Goal: Information Seeking & Learning: Learn about a topic

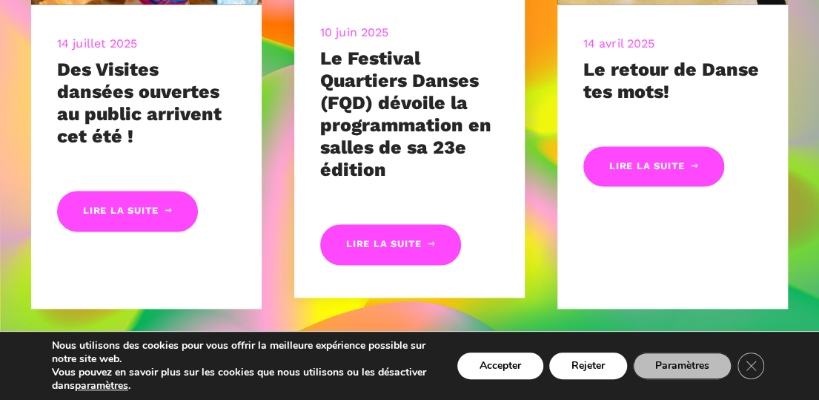
scroll to position [816, 0]
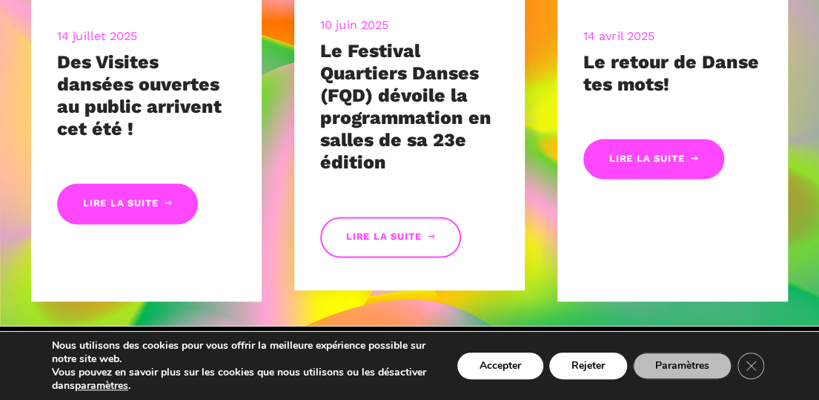
click at [406, 237] on link "Lire la suite" at bounding box center [390, 237] width 141 height 41
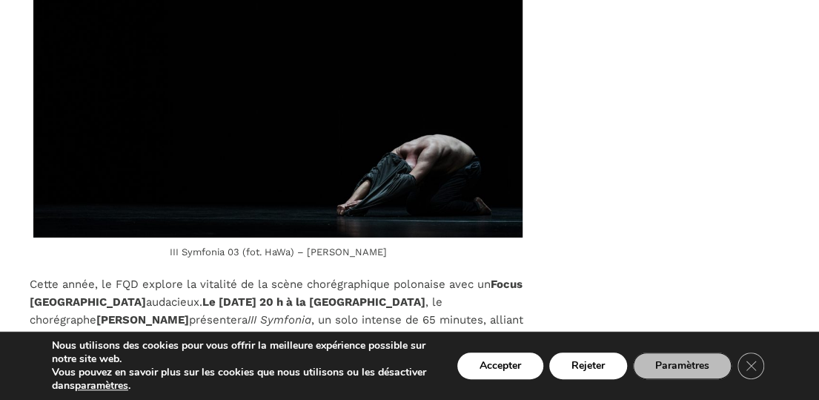
scroll to position [2744, 0]
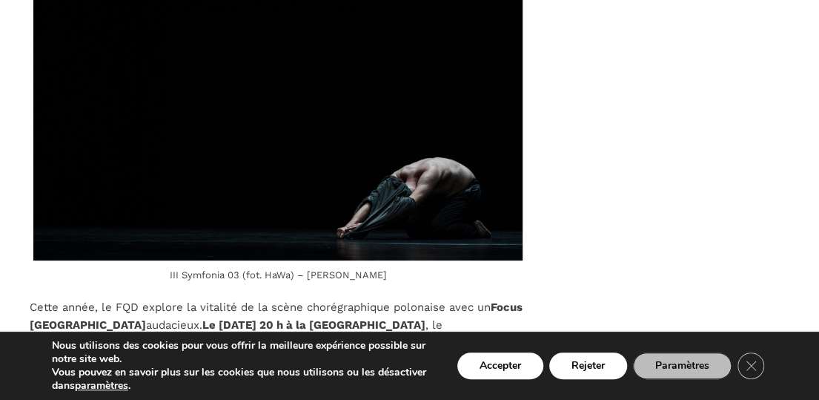
click at [445, 122] on img at bounding box center [277, 97] width 489 height 326
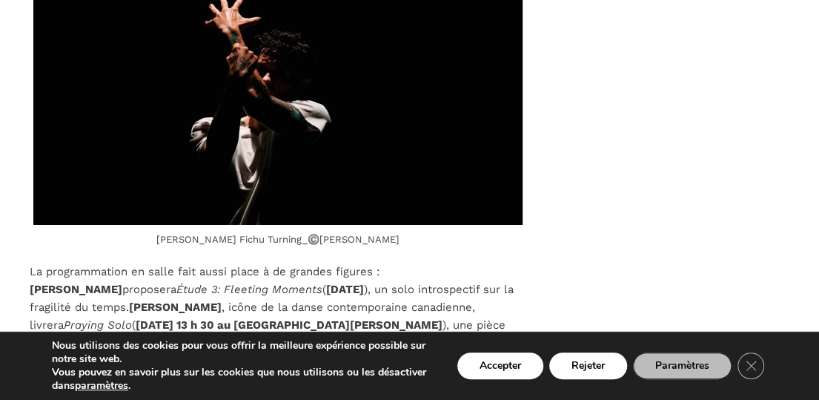
scroll to position [4672, 0]
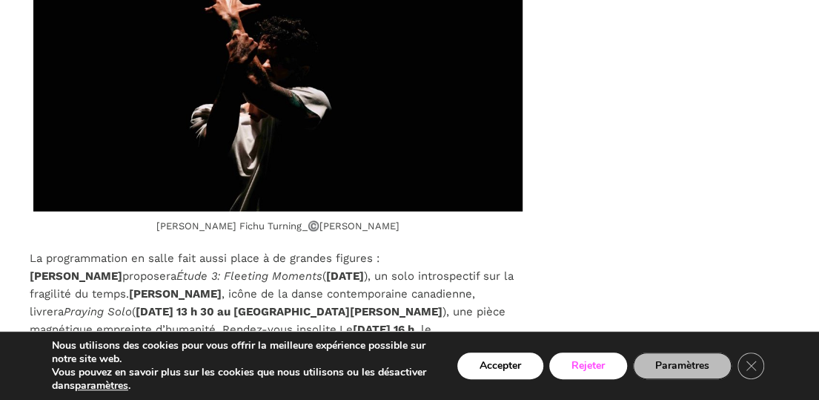
click at [596, 357] on button "Rejeter" at bounding box center [588, 365] width 78 height 27
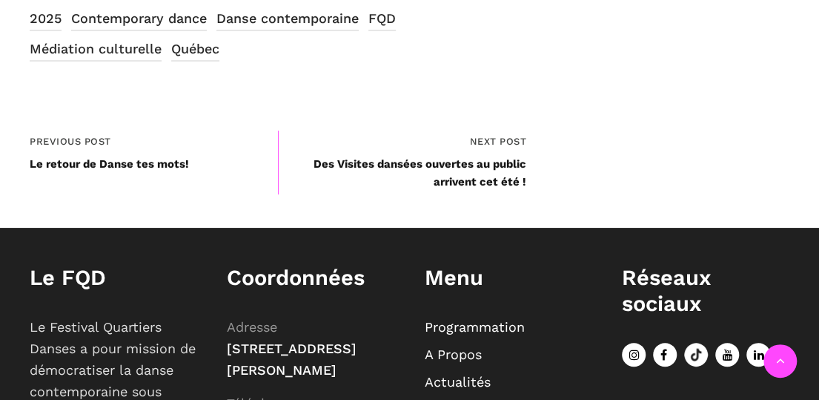
scroll to position [5339, 0]
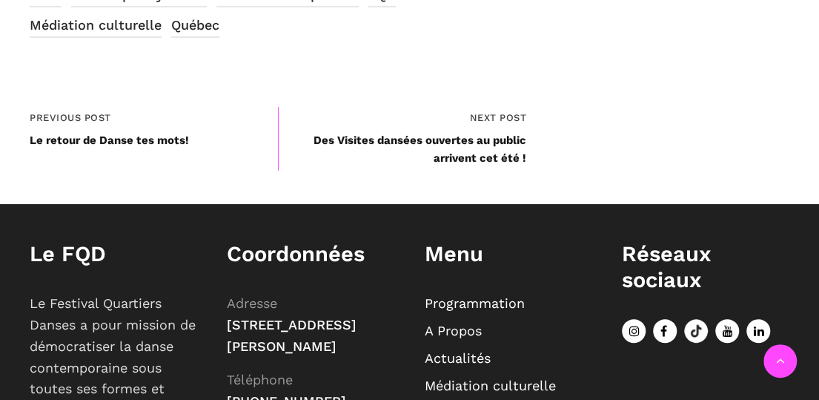
click at [463, 295] on link "Programmation" at bounding box center [475, 303] width 100 height 16
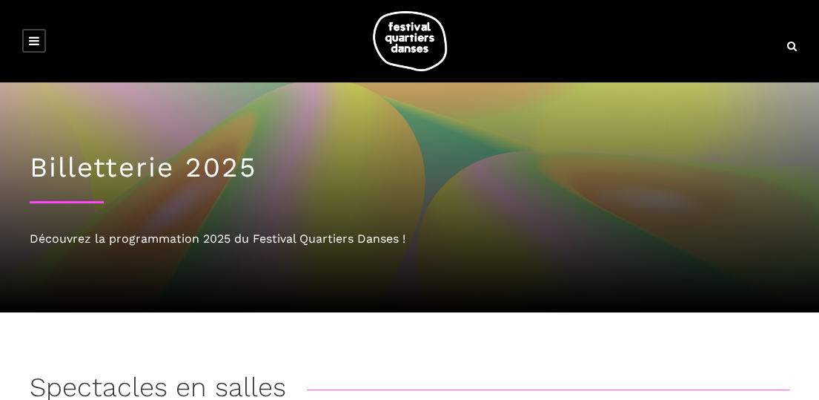
click at [34, 41] on icon at bounding box center [34, 41] width 10 height 12
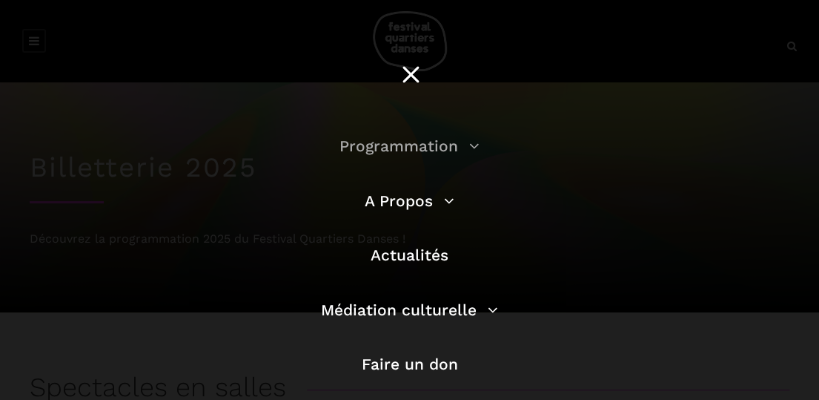
click at [466, 148] on link "Programmation" at bounding box center [410, 145] width 140 height 19
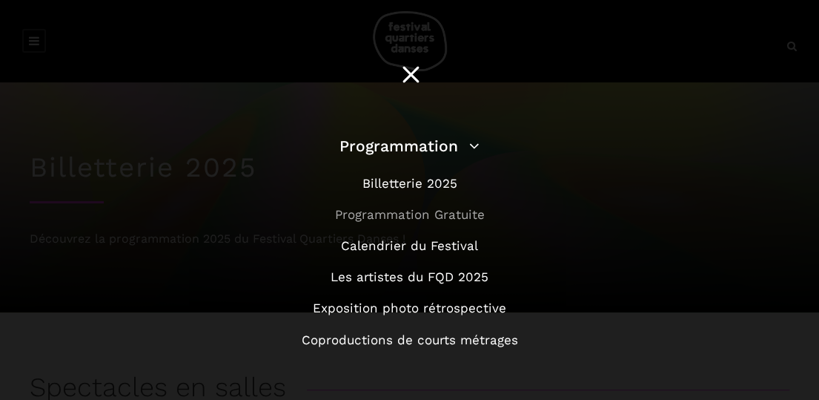
click at [438, 219] on link "Programmation Gratuite" at bounding box center [410, 214] width 150 height 15
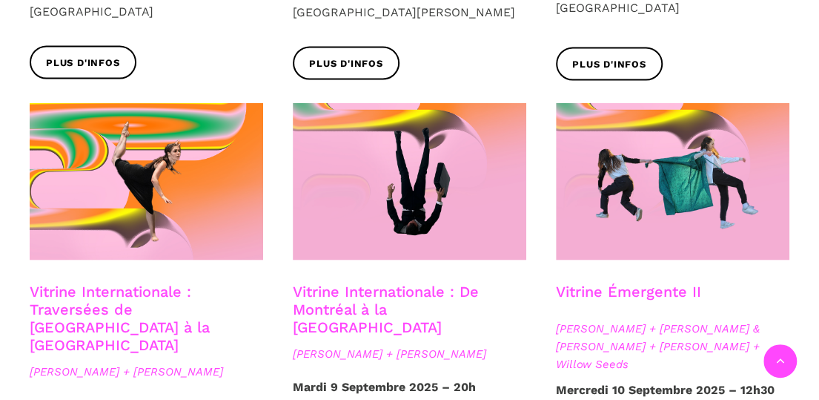
scroll to position [1186, 0]
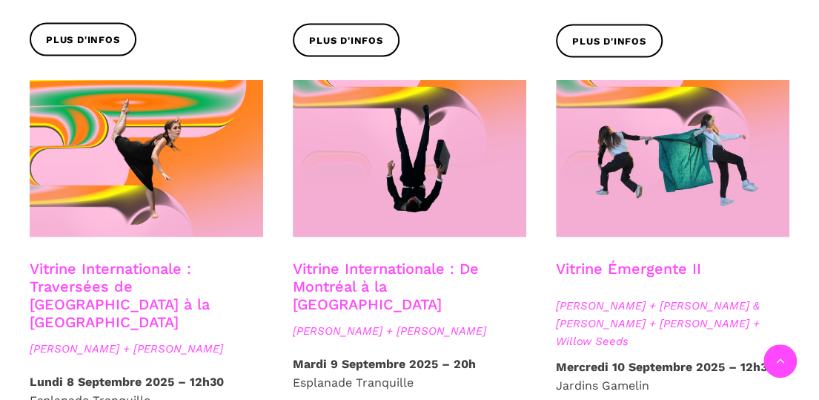
click at [424, 264] on link "Vitrine Internationale : De Montréal à la [GEOGRAPHIC_DATA]" at bounding box center [386, 285] width 186 height 53
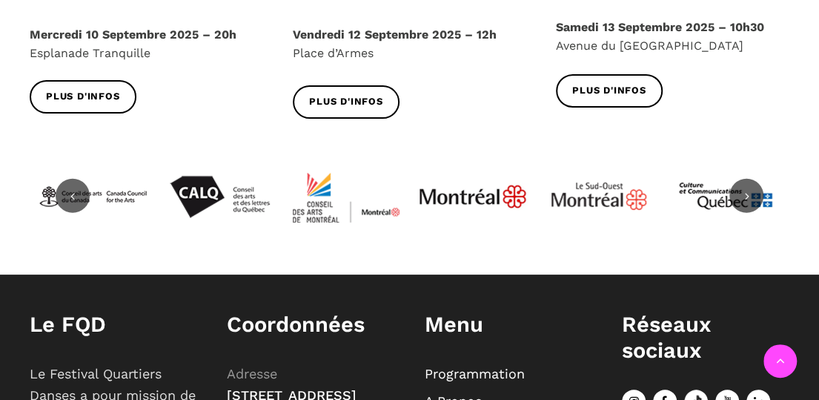
scroll to position [2002, 0]
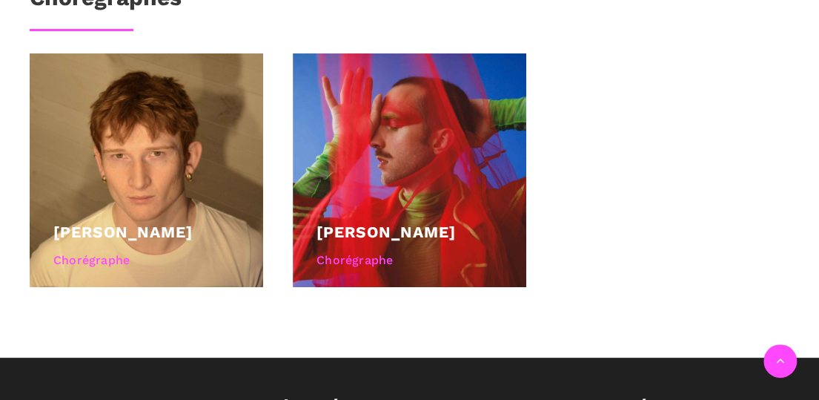
scroll to position [742, 0]
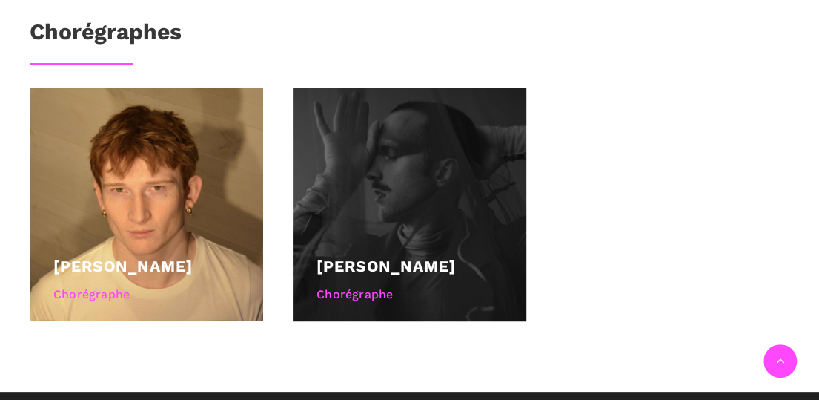
click at [378, 289] on div "Chorégraphe" at bounding box center [410, 294] width 186 height 19
click at [388, 257] on link "[PERSON_NAME]" at bounding box center [386, 266] width 139 height 19
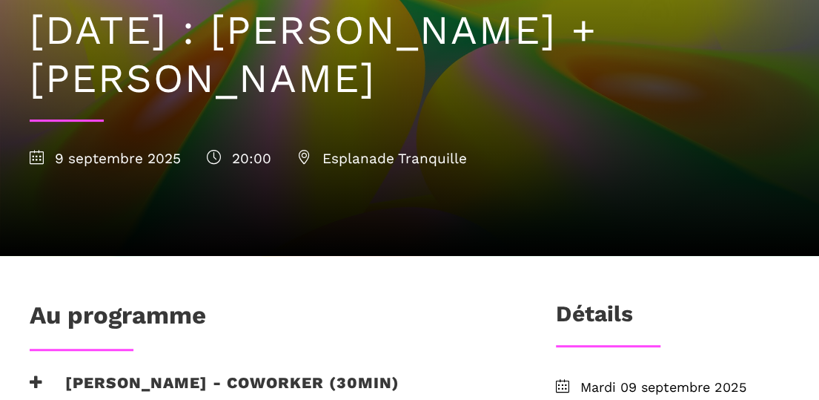
scroll to position [148, 0]
